Goal: Information Seeking & Learning: Find specific fact

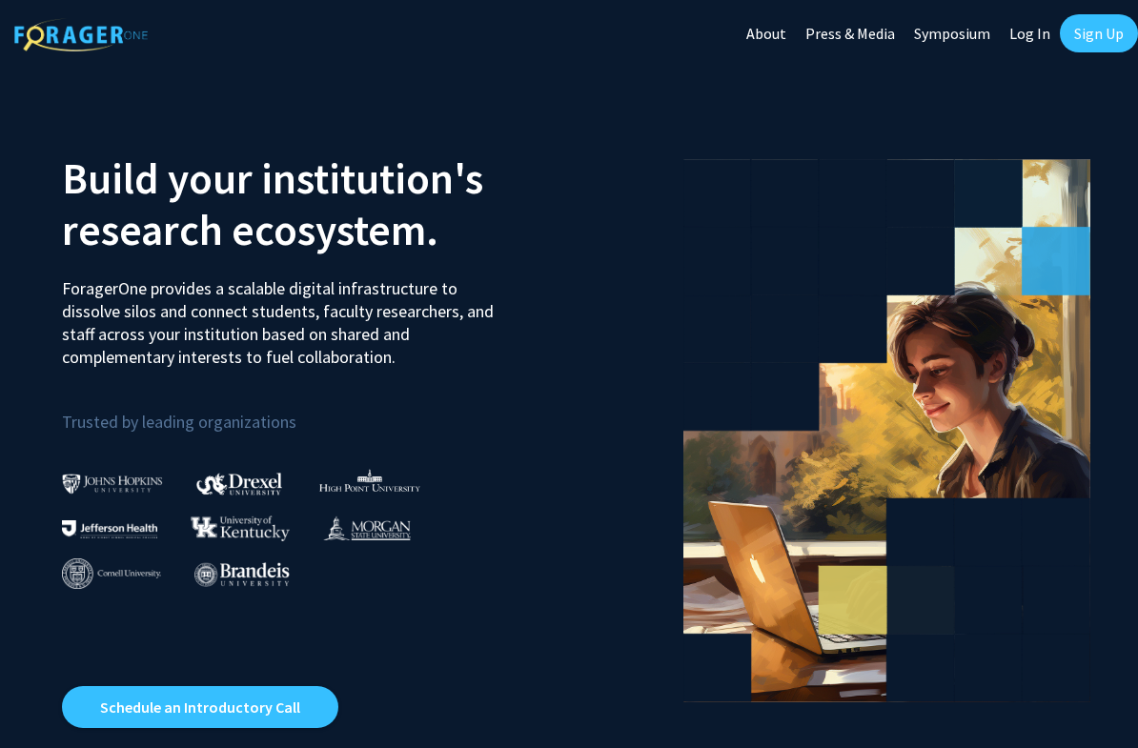
click at [1041, 40] on link "Log In" at bounding box center [1030, 33] width 60 height 67
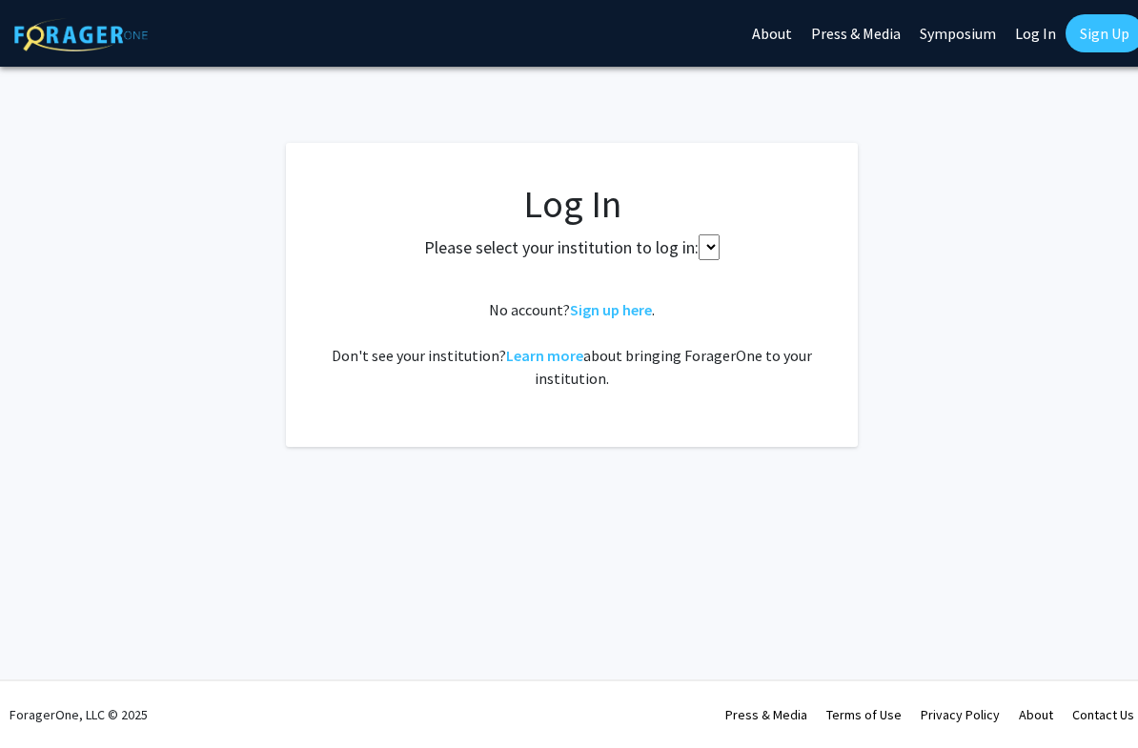
select select
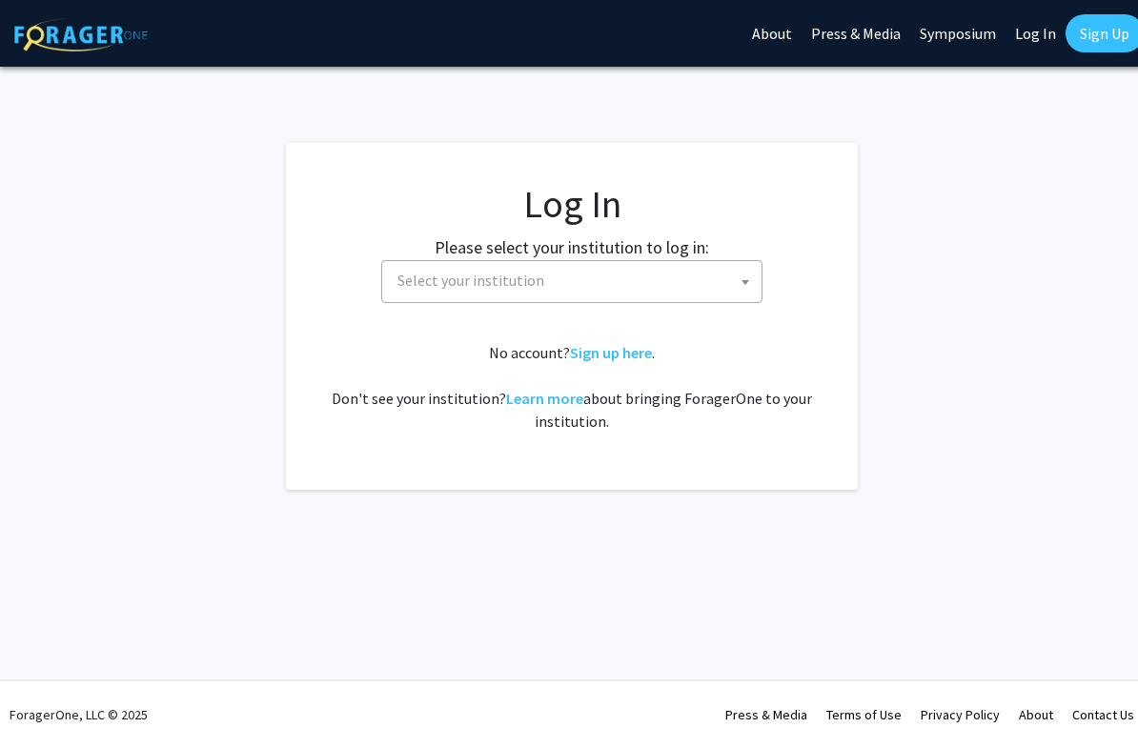
click at [1091, 40] on link "Sign Up" at bounding box center [1105, 33] width 78 height 38
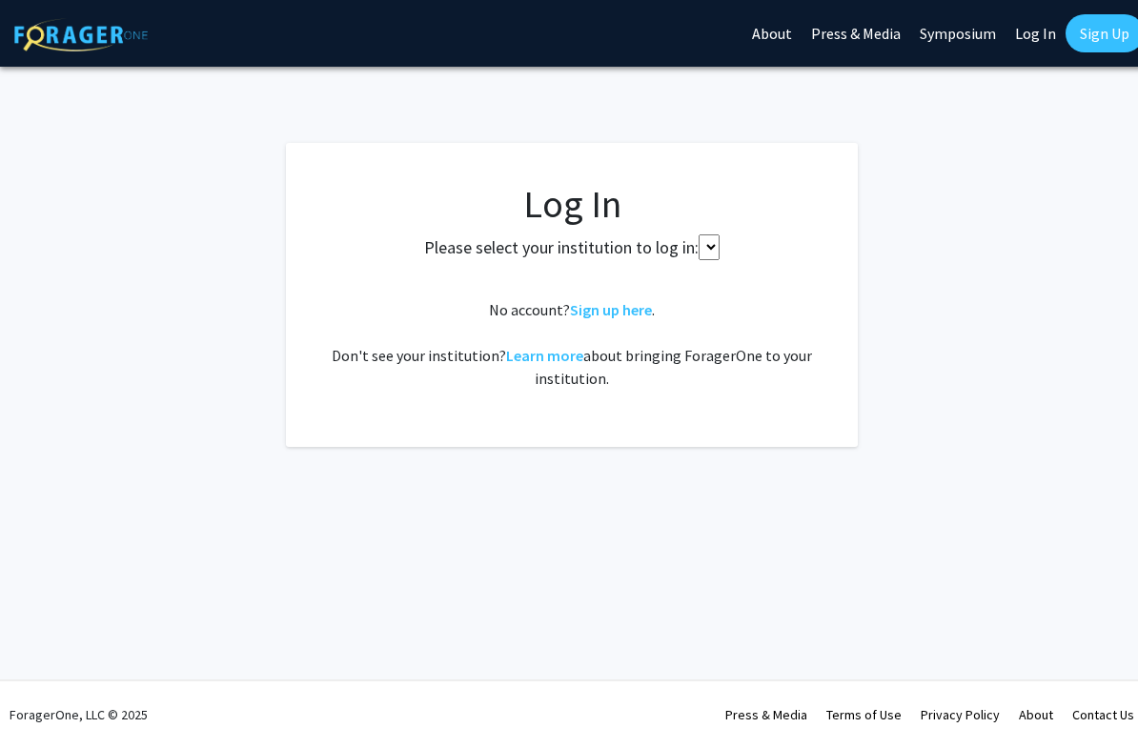
select select
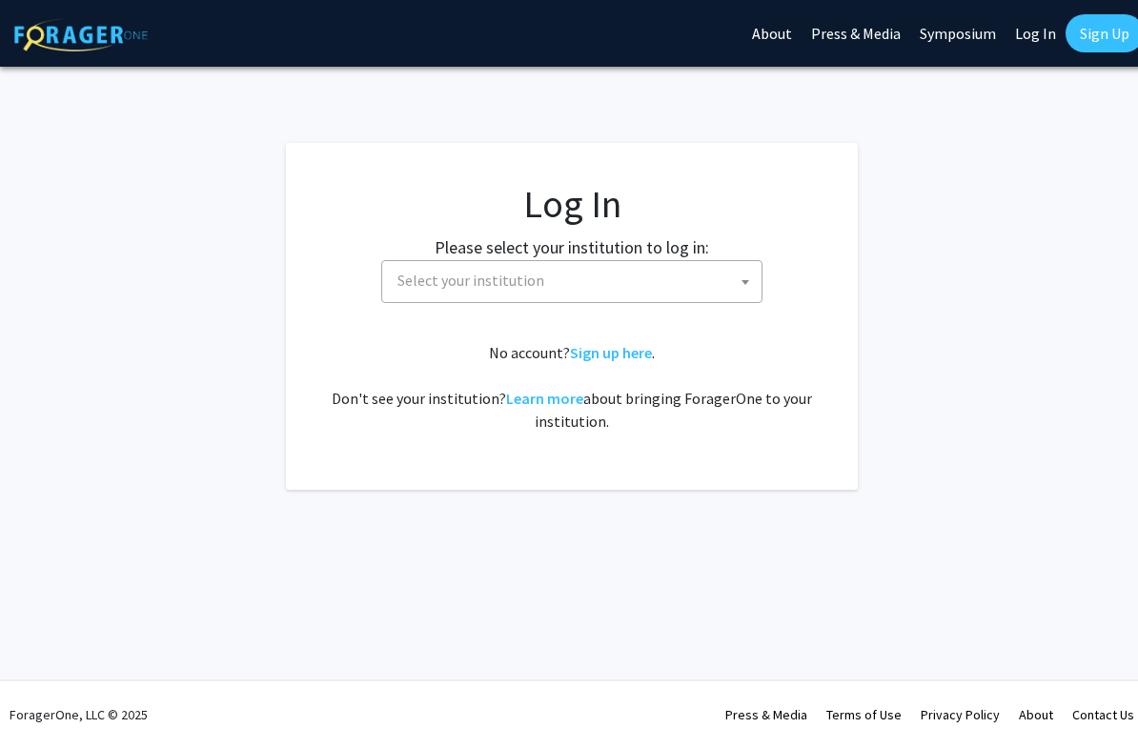
click at [621, 315] on fg-card-body "Log In Please select your institution to log in: [GEOGRAPHIC_DATA] [GEOGRAPHIC_…" at bounding box center [572, 316] width 496 height 271
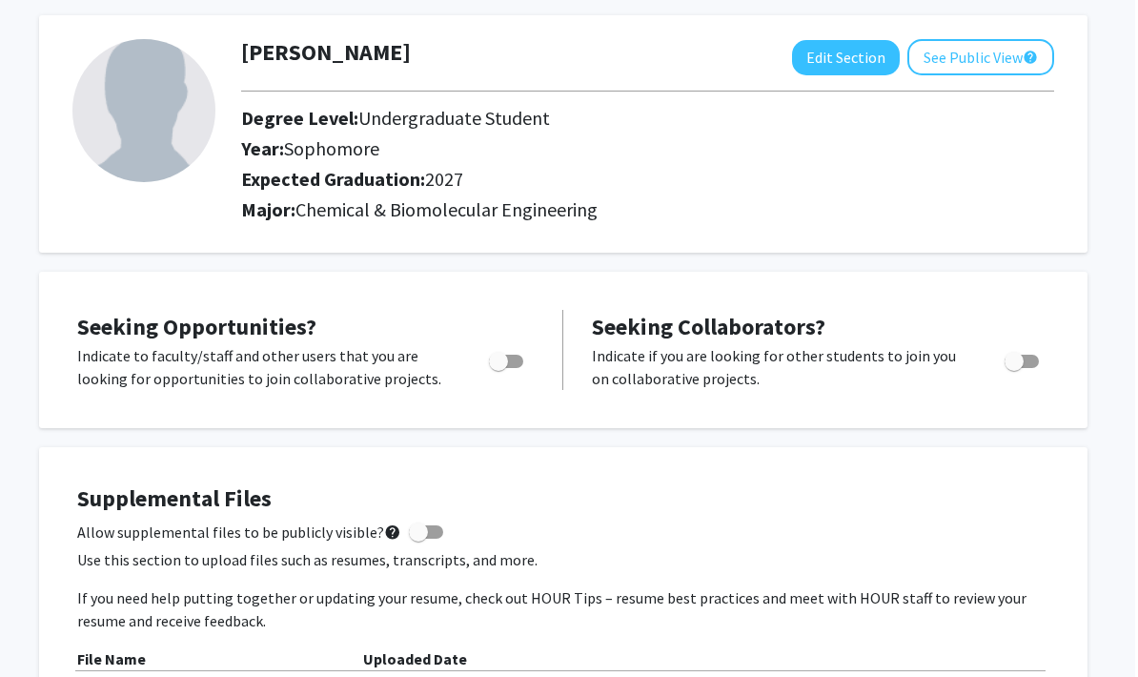
scroll to position [0, 6]
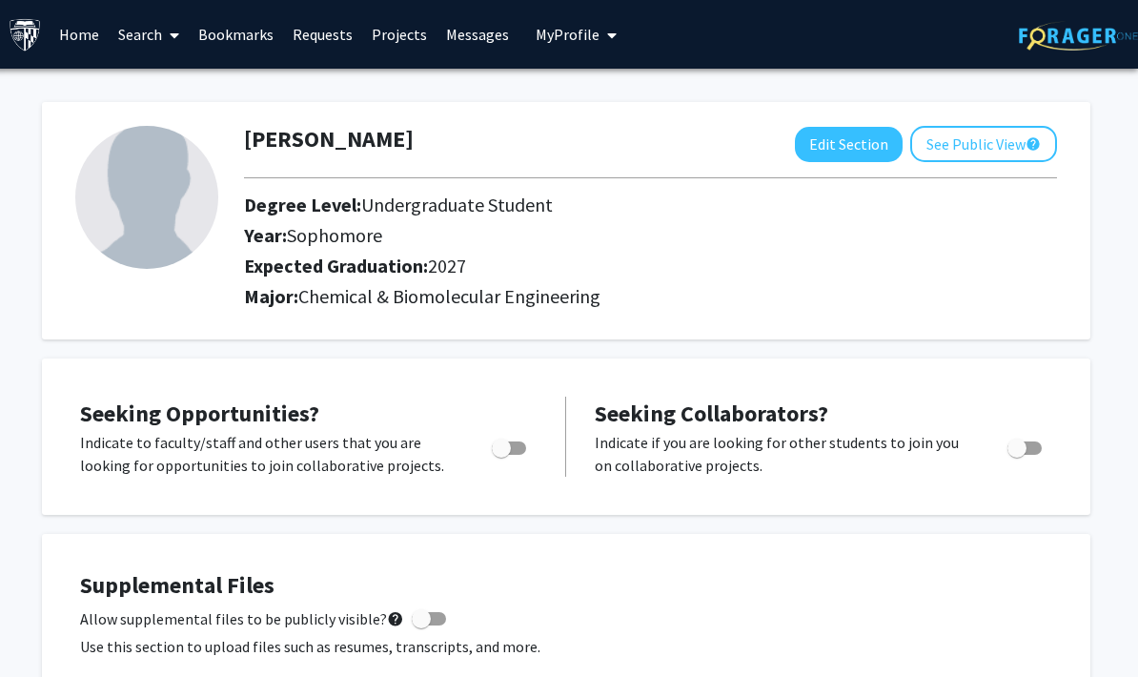
click at [71, 31] on link "Home" at bounding box center [79, 34] width 59 height 67
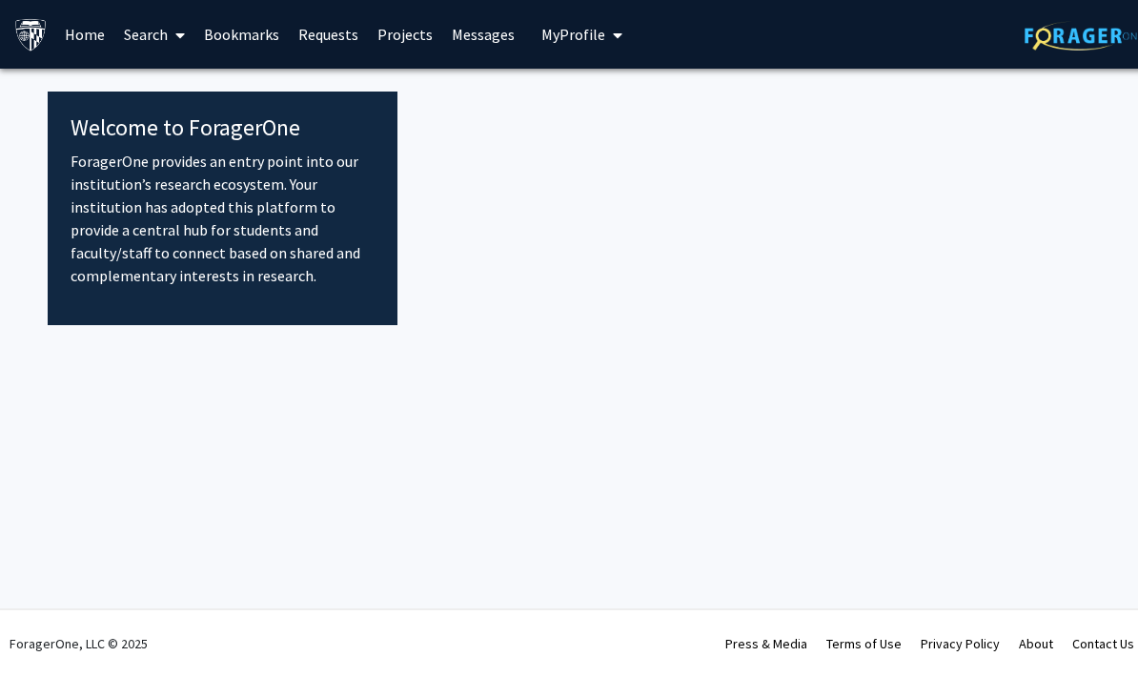
click at [138, 36] on link "Search" at bounding box center [154, 34] width 80 height 67
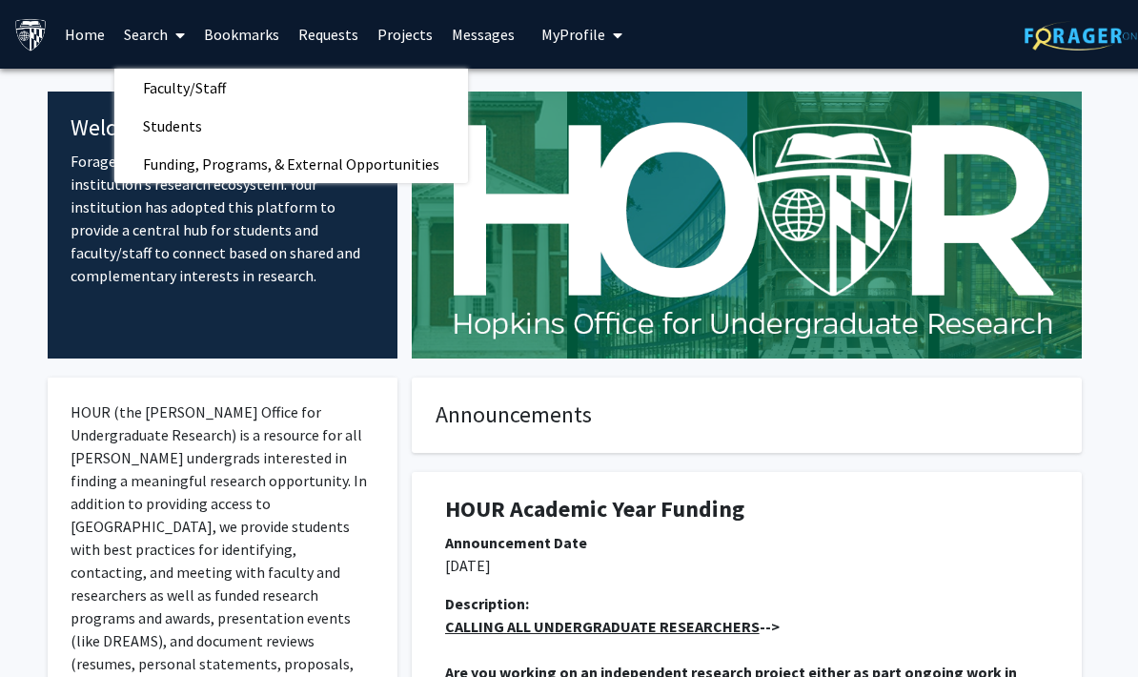
click at [143, 86] on span "Faculty/Staff" at bounding box center [184, 88] width 140 height 38
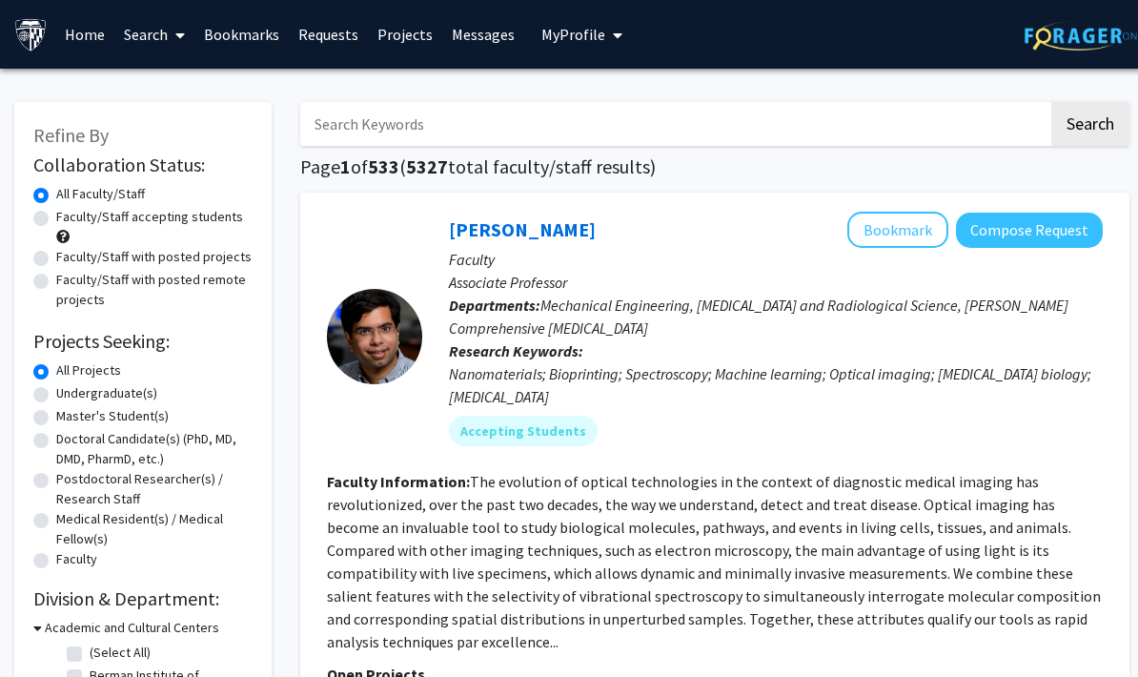
click at [342, 138] on input "Search Keywords" at bounding box center [674, 124] width 748 height 44
type input "Rangan"
click at [1089, 122] on button "Search" at bounding box center [1090, 124] width 78 height 44
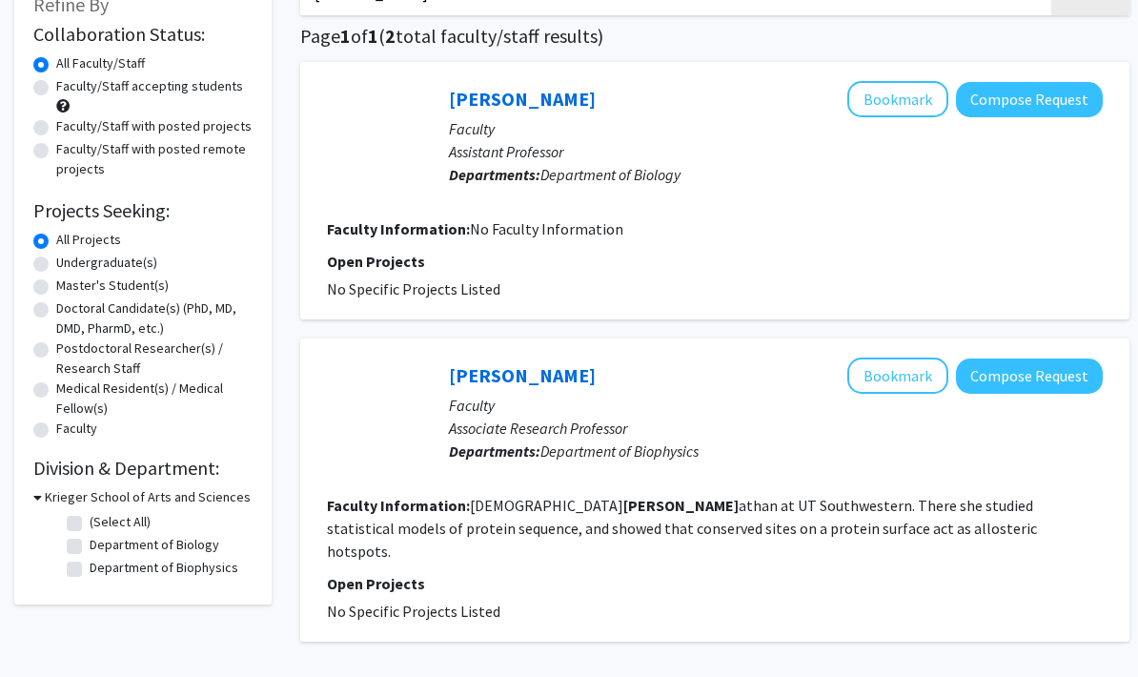
scroll to position [128, 0]
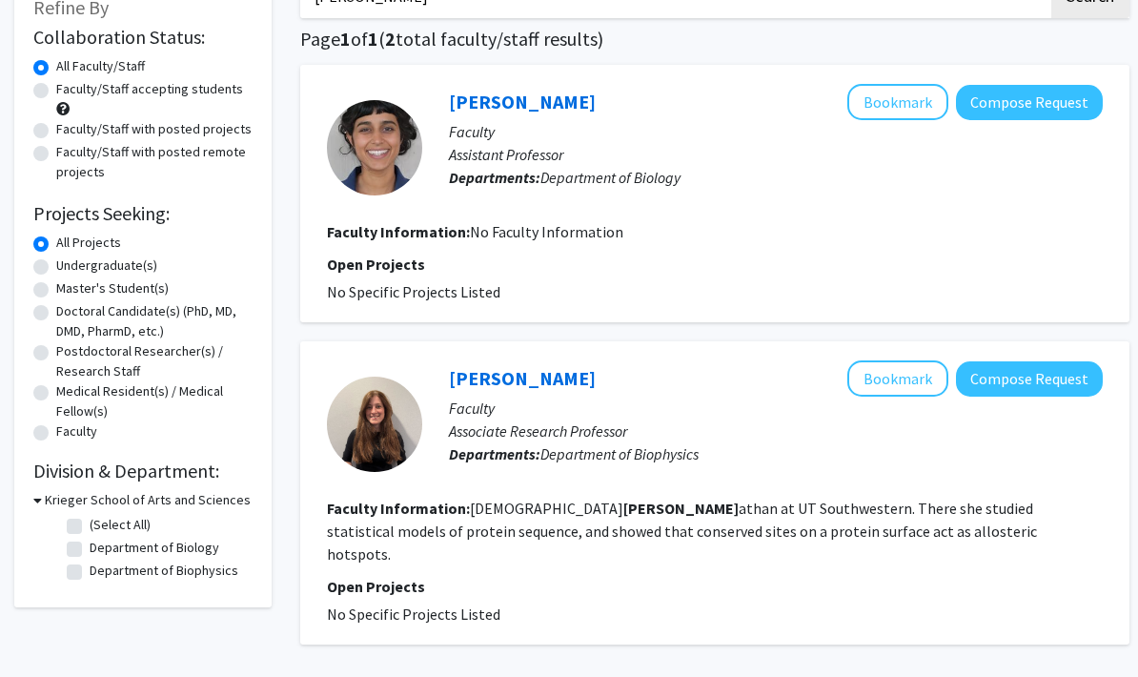
click at [449, 98] on link "Kavita Rangan" at bounding box center [522, 102] width 147 height 24
